Goal: Transaction & Acquisition: Obtain resource

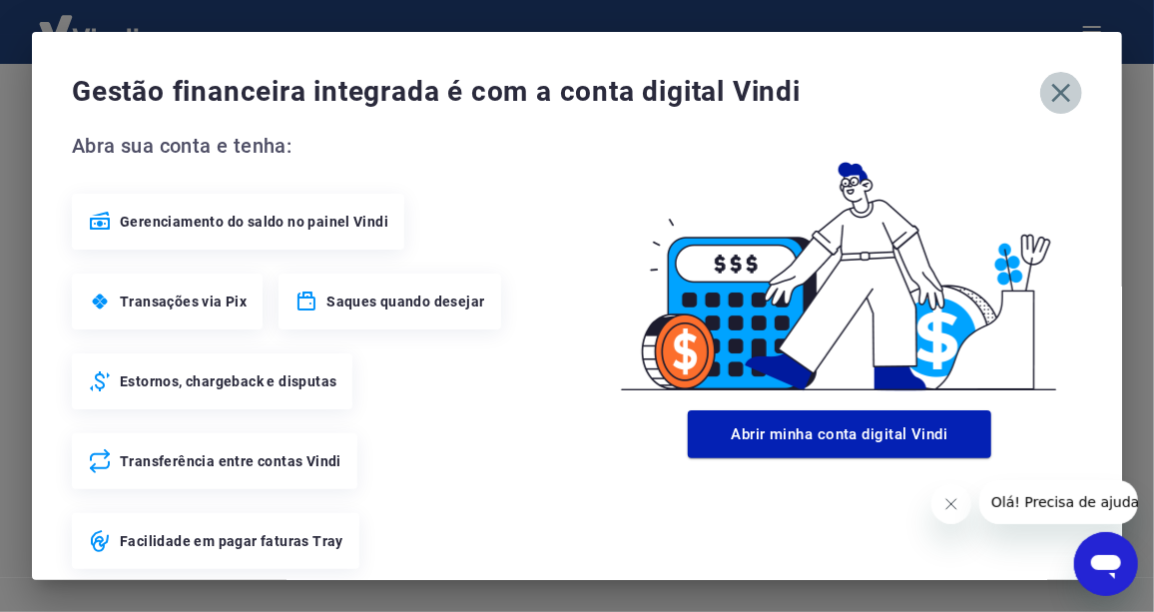
click at [1052, 96] on icon "button" at bounding box center [1061, 93] width 19 height 19
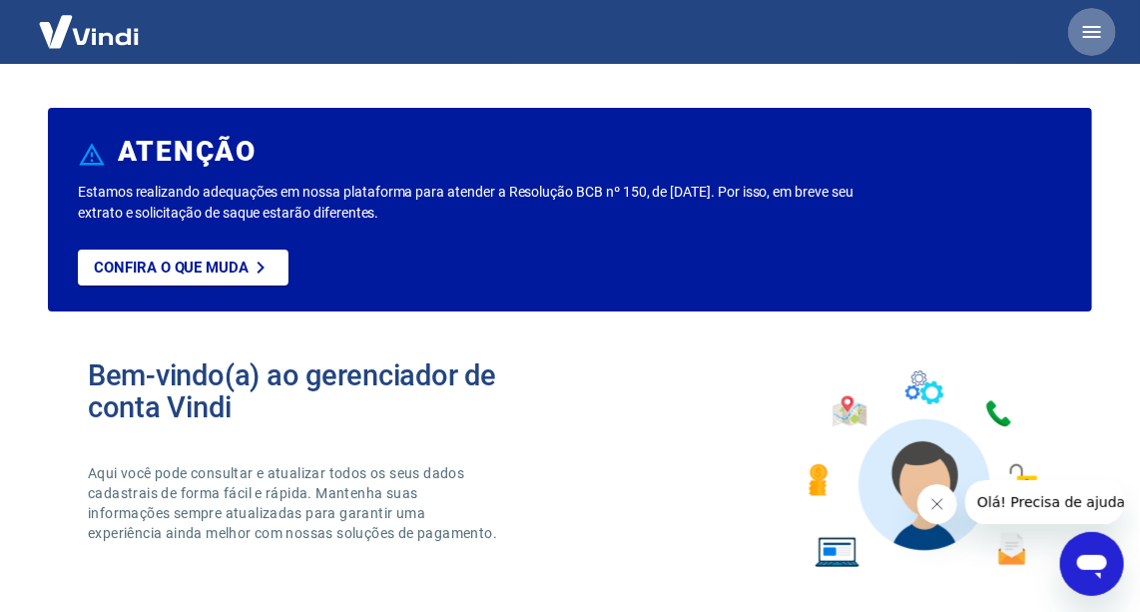
click at [1074, 30] on button "button" at bounding box center [1092, 32] width 48 height 48
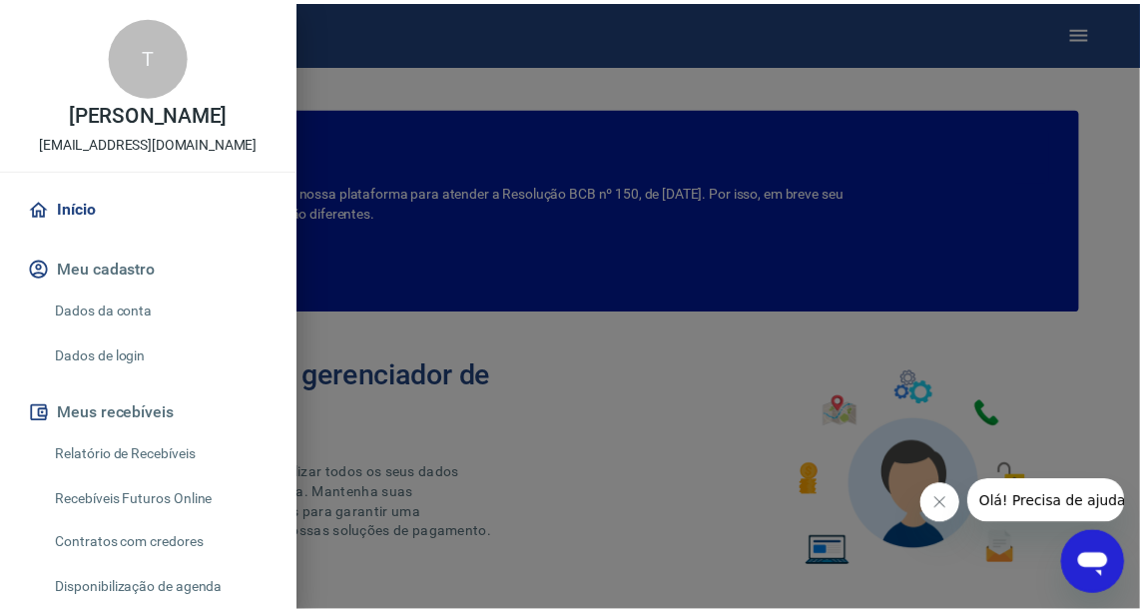
scroll to position [90, 0]
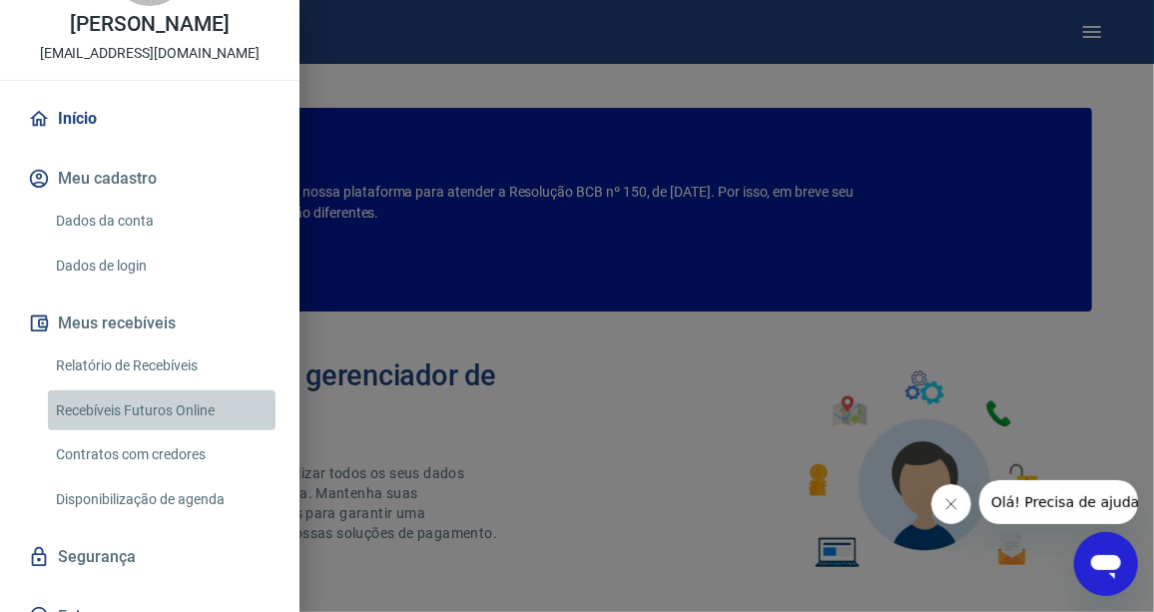
click at [203, 431] on link "Recebíveis Futuros Online" at bounding box center [162, 410] width 228 height 41
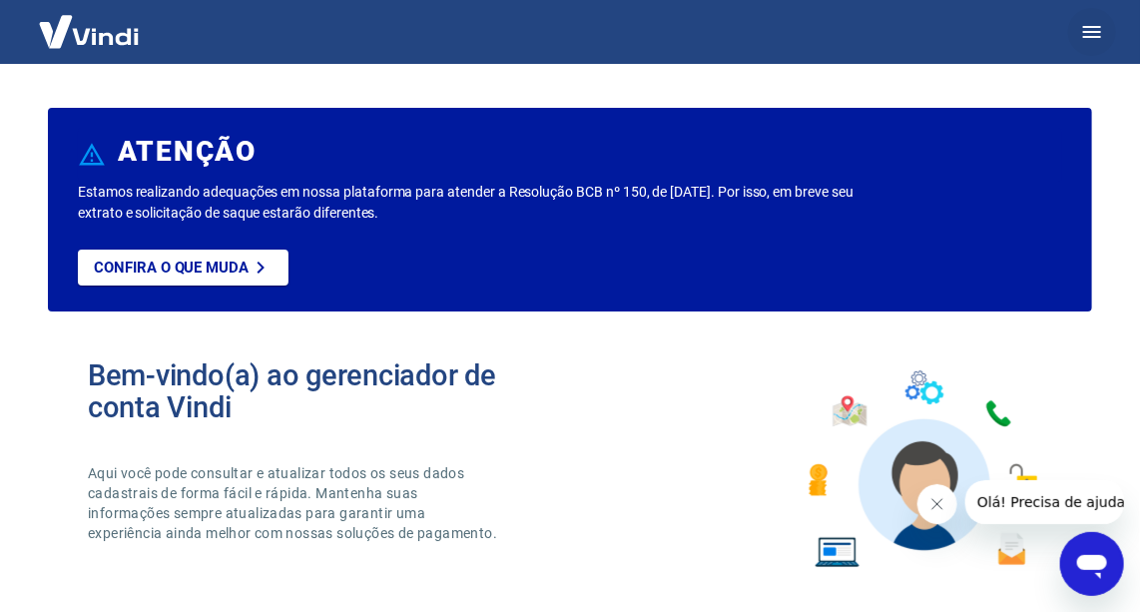
click at [1094, 20] on icon "button" at bounding box center [1092, 32] width 24 height 24
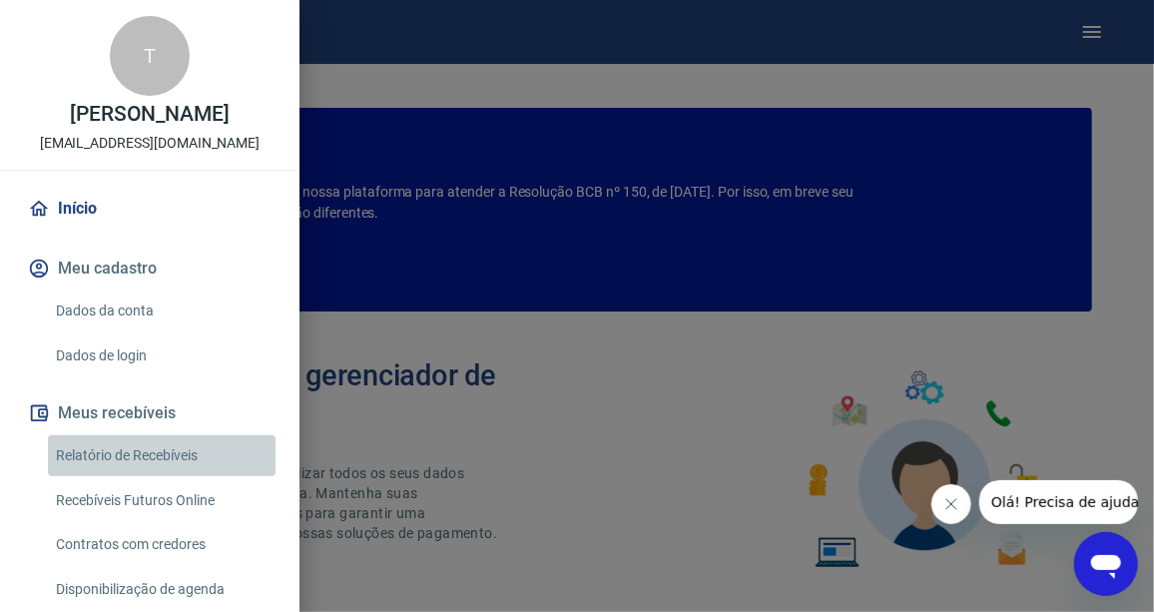
click at [180, 475] on link "Relatório de Recebíveis" at bounding box center [162, 455] width 228 height 41
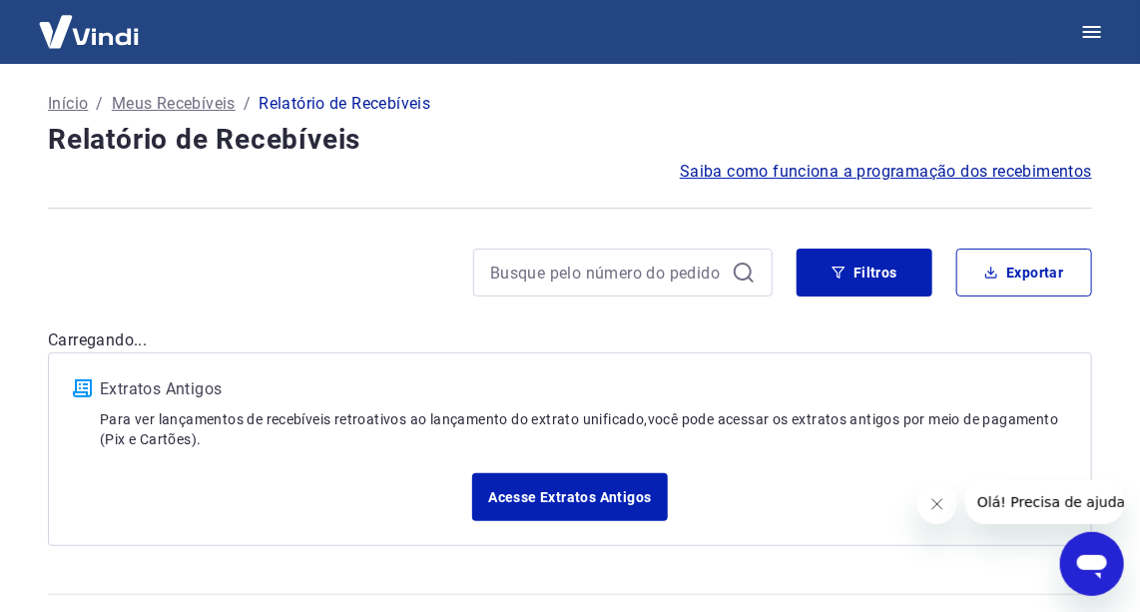
scroll to position [43, 0]
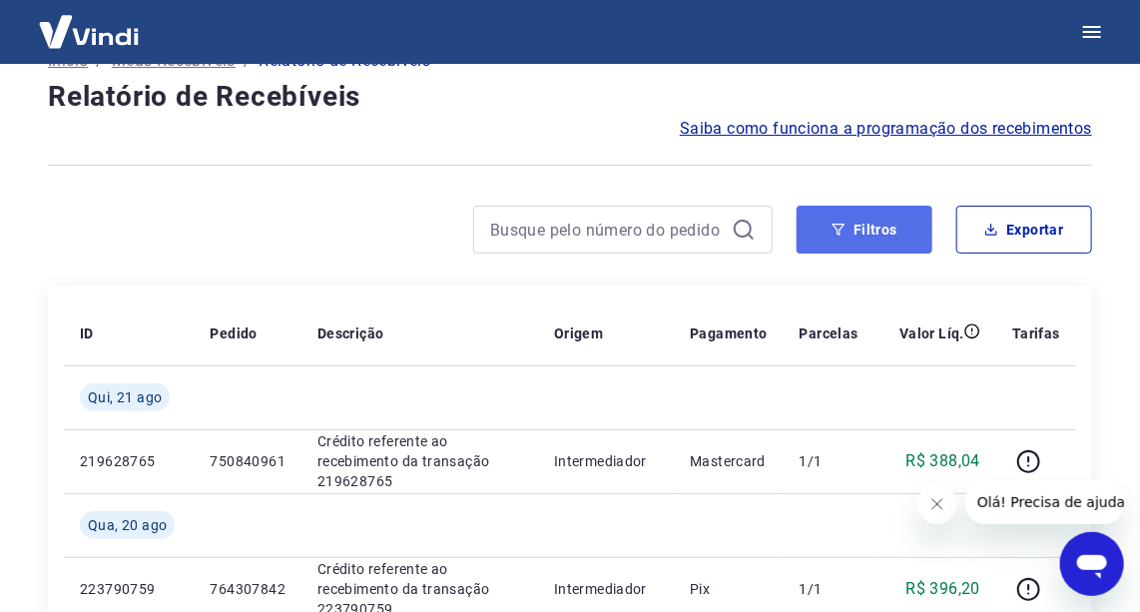
click at [850, 226] on button "Filtros" at bounding box center [865, 230] width 136 height 48
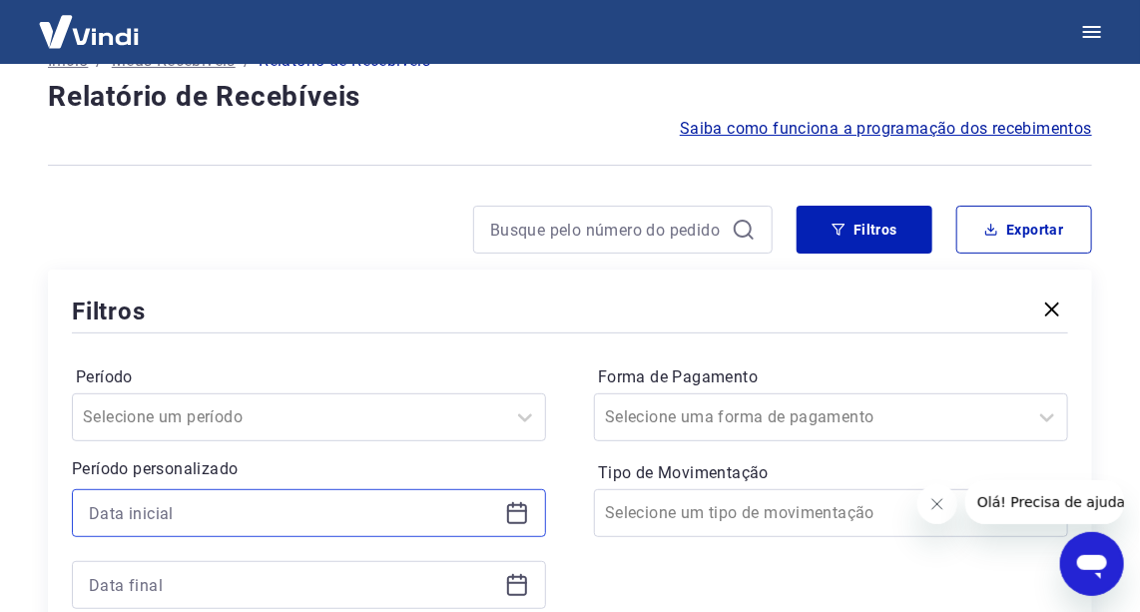
click at [455, 500] on input at bounding box center [293, 513] width 408 height 30
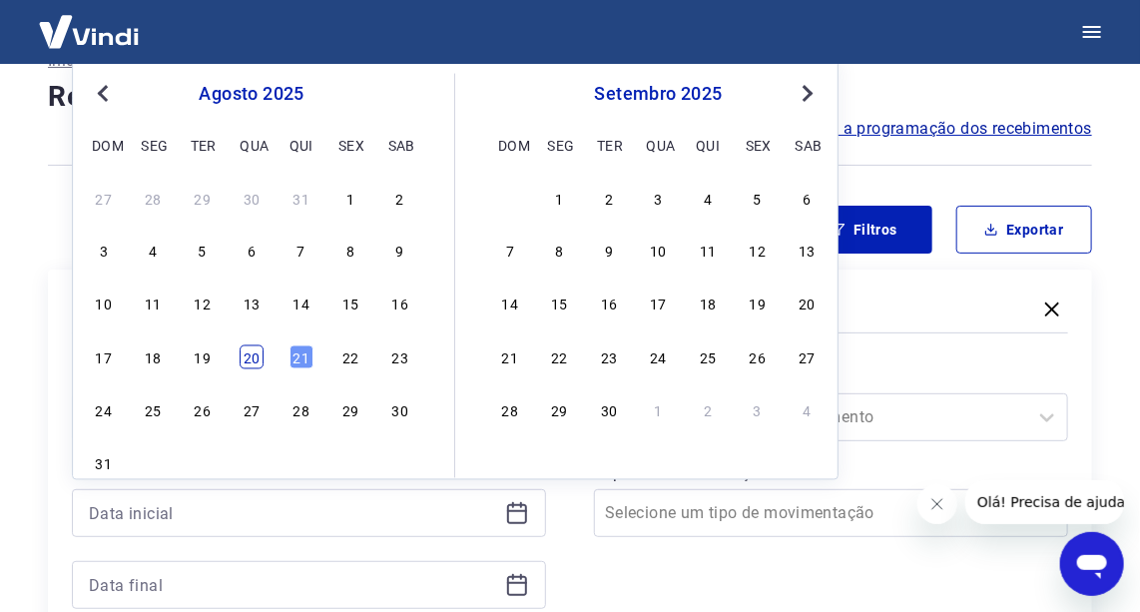
click at [251, 348] on div "20" at bounding box center [252, 356] width 24 height 24
type input "[DATE]"
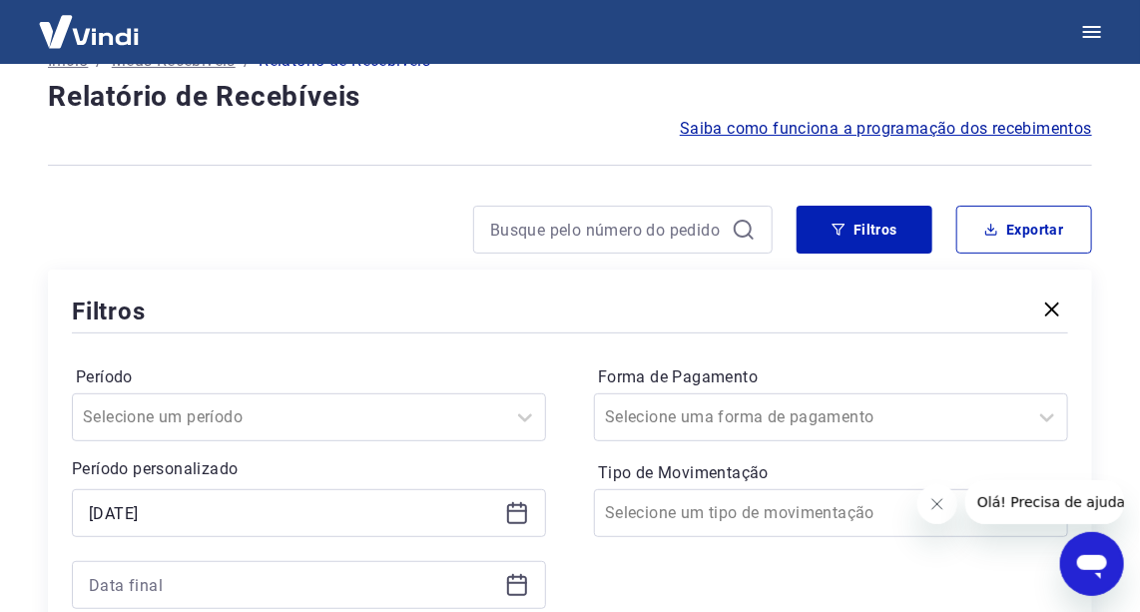
scroll to position [133, 0]
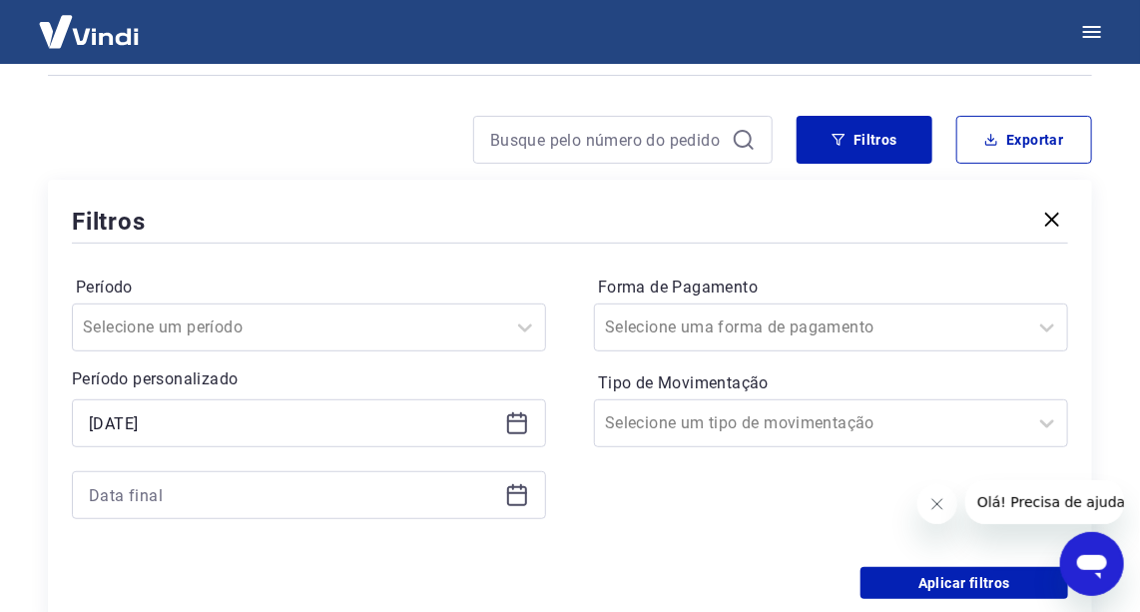
drag, startPoint x: 173, startPoint y: 471, endPoint x: 185, endPoint y: 447, distance: 26.8
click at [172, 471] on div at bounding box center [309, 495] width 474 height 48
click at [195, 480] on input at bounding box center [293, 495] width 408 height 30
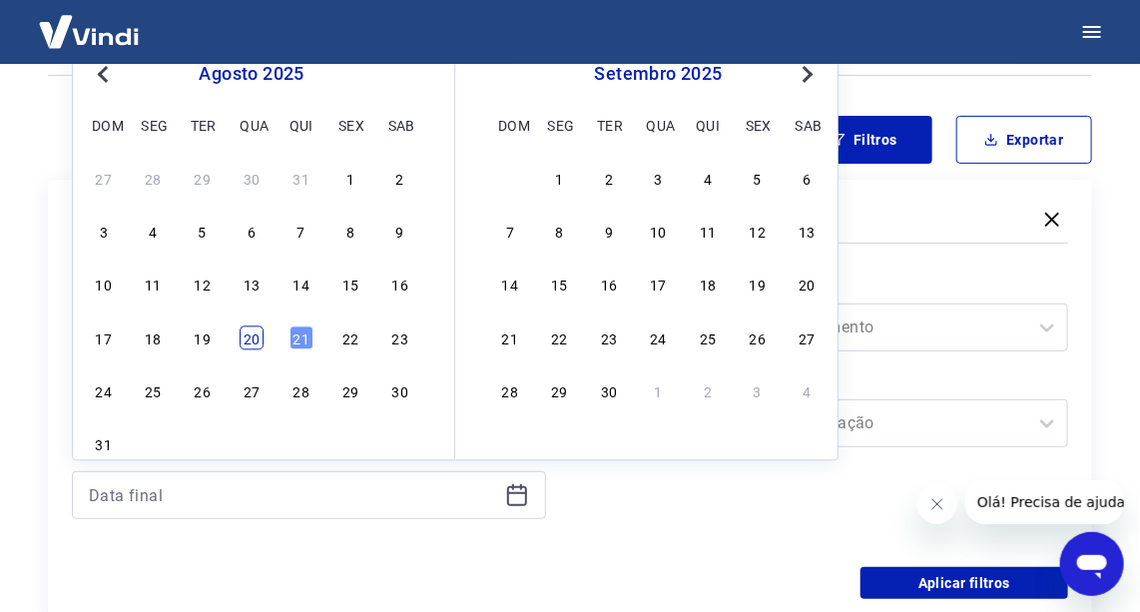
drag, startPoint x: 253, startPoint y: 335, endPoint x: 611, endPoint y: 454, distance: 377.6
click at [253, 336] on div "20" at bounding box center [252, 337] width 24 height 24
type input "[DATE]"
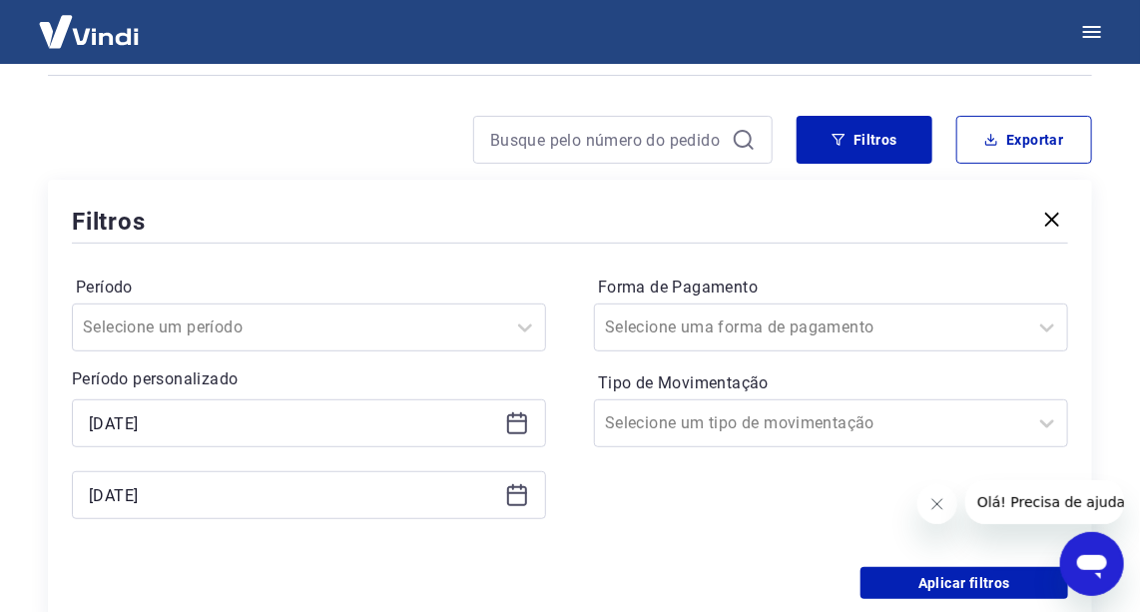
scroll to position [314, 0]
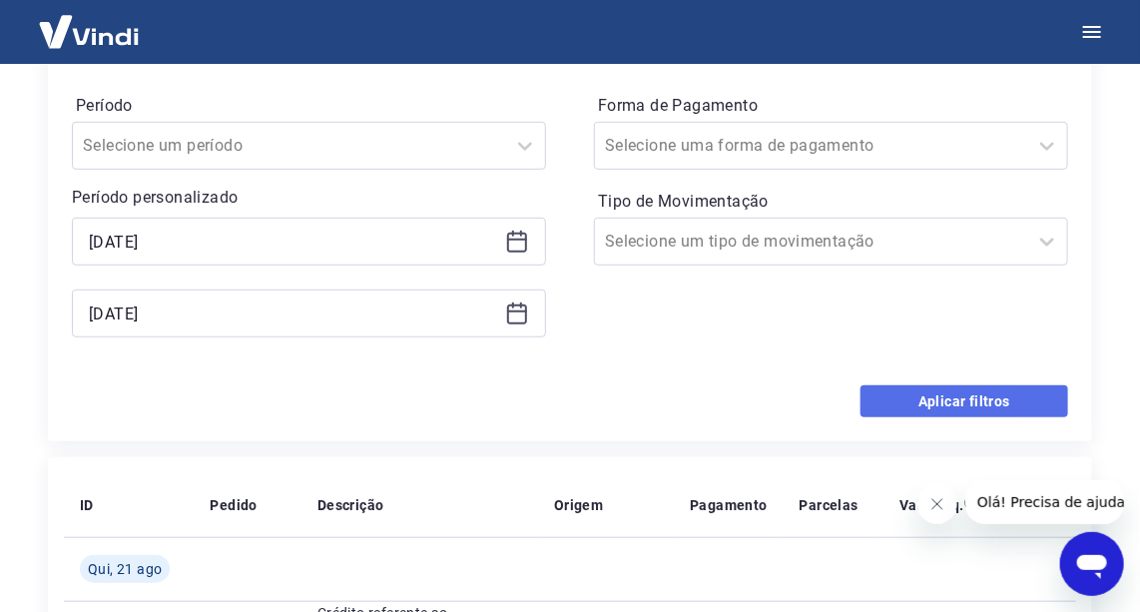
click at [892, 411] on button "Aplicar filtros" at bounding box center [965, 401] width 208 height 32
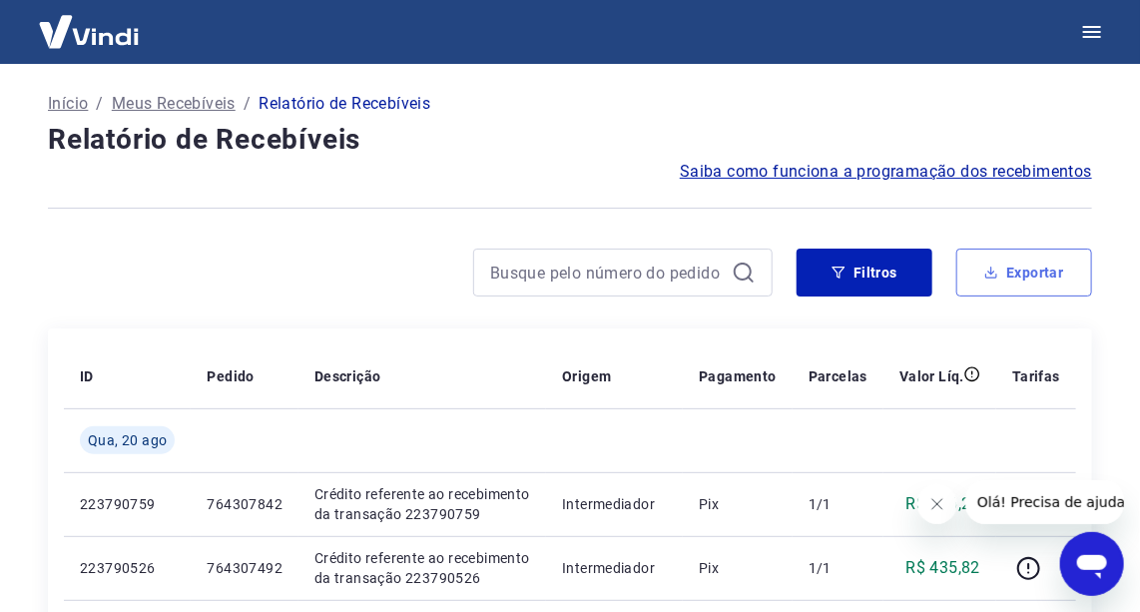
click at [999, 265] on button "Exportar" at bounding box center [1024, 273] width 136 height 48
type input "[DATE]"
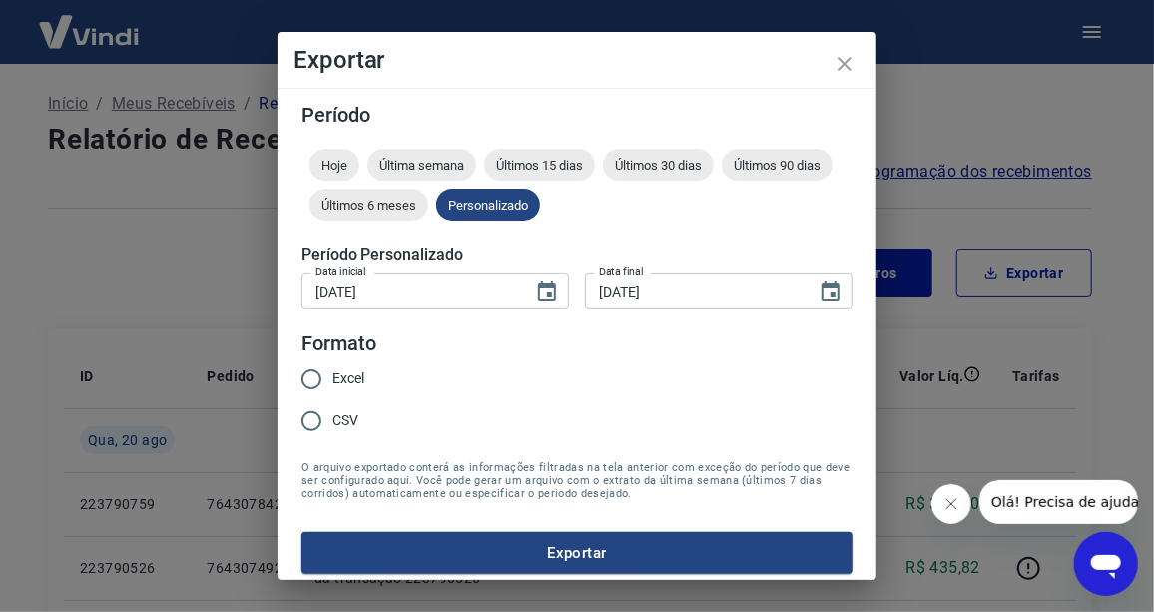
drag, startPoint x: 305, startPoint y: 354, endPoint x: 313, endPoint y: 367, distance: 15.2
click at [312, 364] on fieldset "Formato Excel CSV" at bounding box center [340, 395] width 79 height 132
drag, startPoint x: 313, startPoint y: 367, endPoint x: 323, endPoint y: 376, distance: 13.4
click at [322, 375] on input "Excel" at bounding box center [312, 379] width 42 height 42
radio input "true"
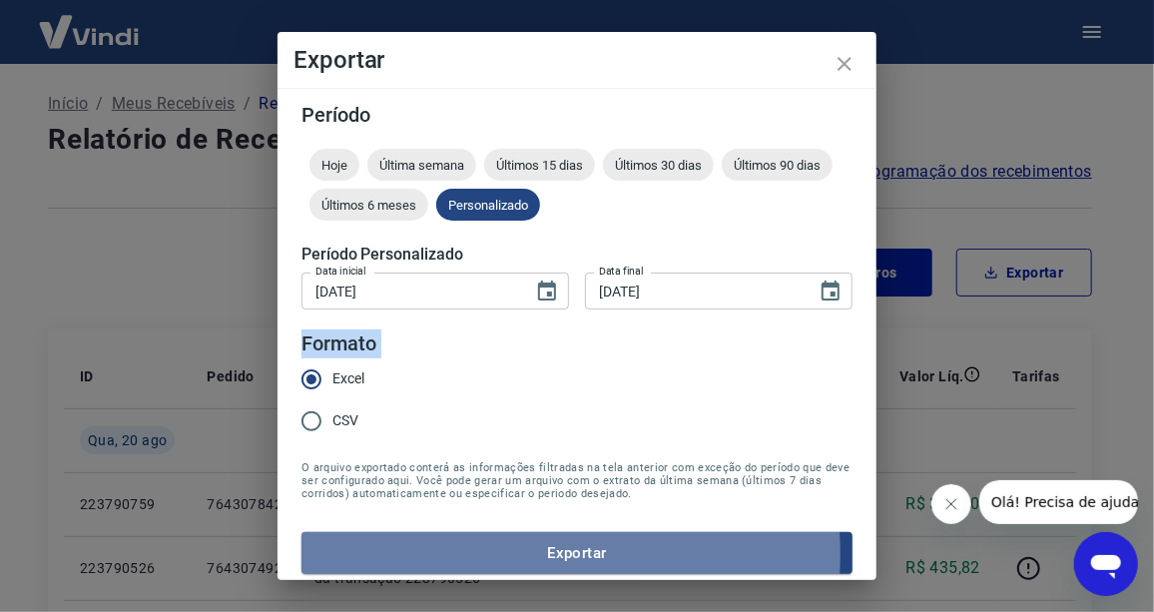
click at [482, 553] on button "Exportar" at bounding box center [576, 553] width 551 height 42
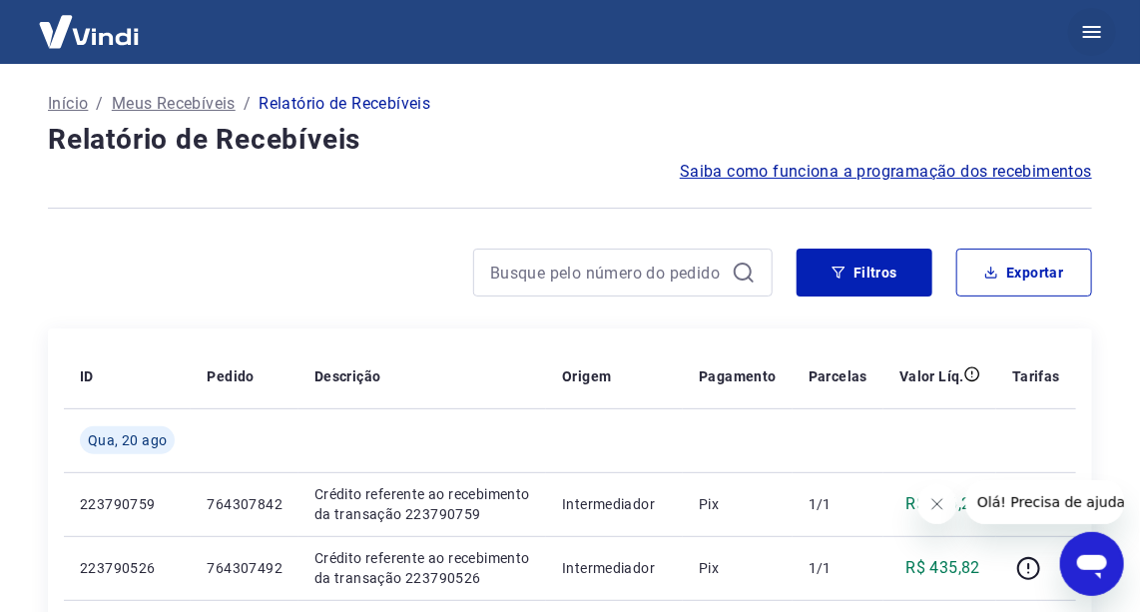
click at [1083, 43] on icon "button" at bounding box center [1092, 32] width 24 height 24
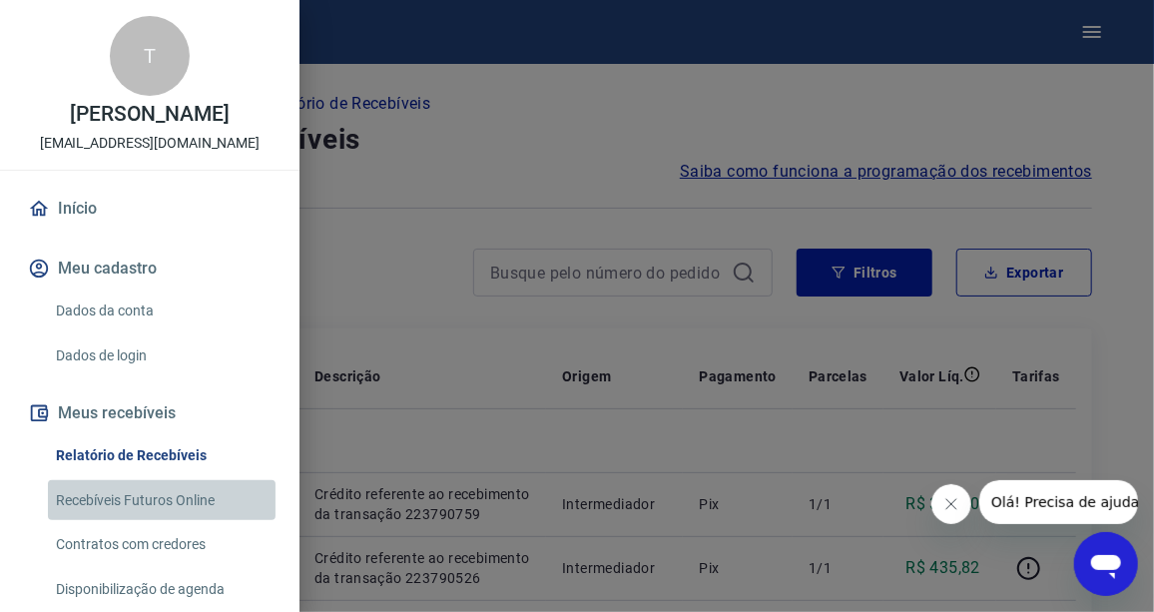
click at [204, 517] on link "Recebíveis Futuros Online" at bounding box center [162, 500] width 228 height 41
